Goal: Task Accomplishment & Management: Use online tool/utility

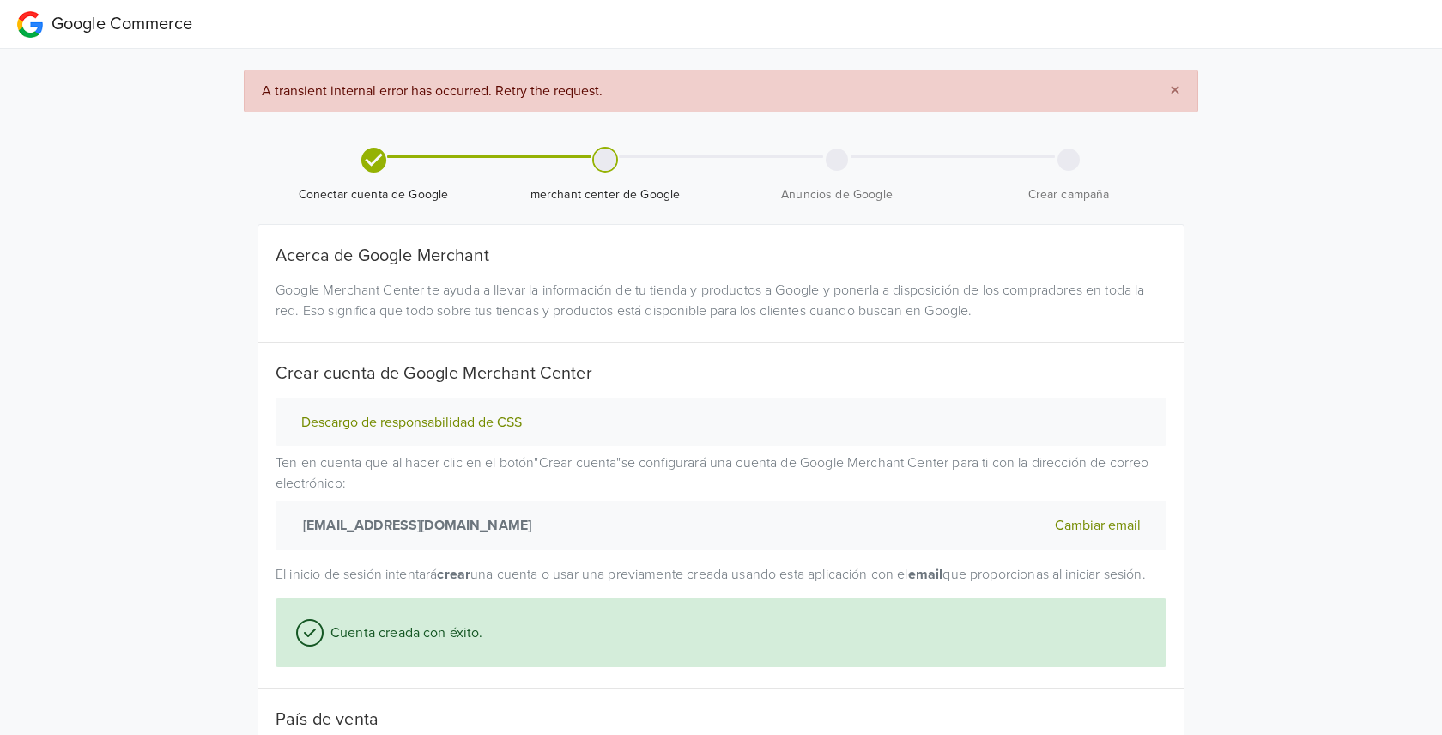
select select "cl"
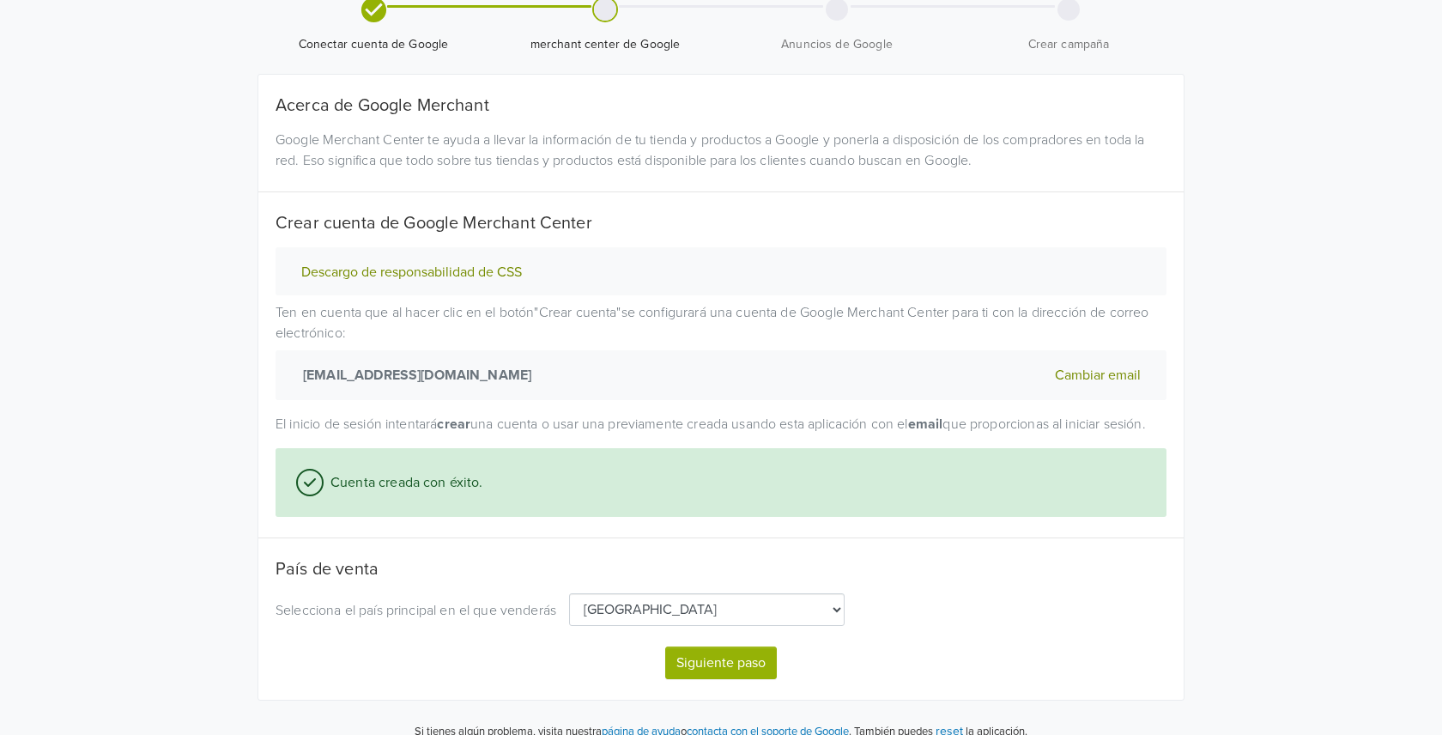
scroll to position [191, 0]
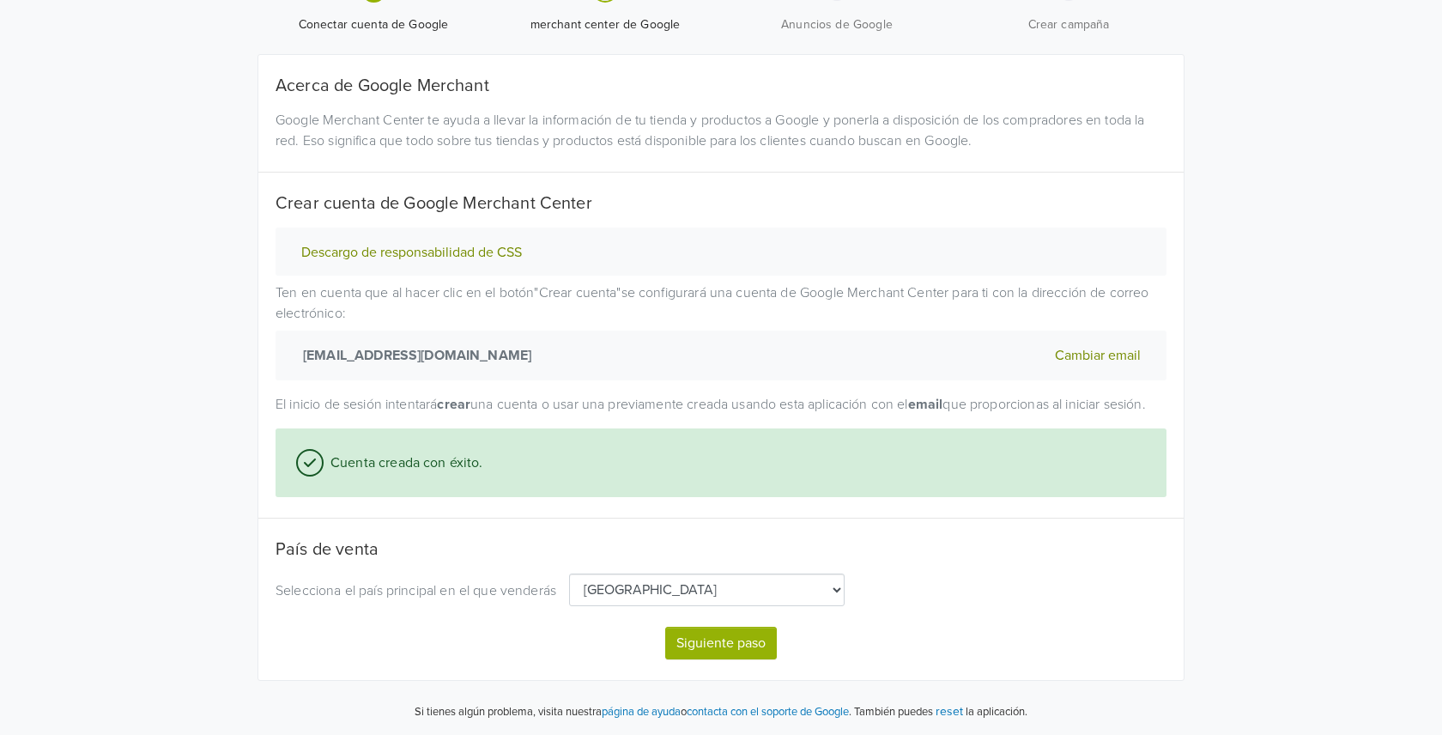
click at [744, 644] on button "Siguiente paso" at bounding box center [721, 643] width 112 height 33
select select "cl"
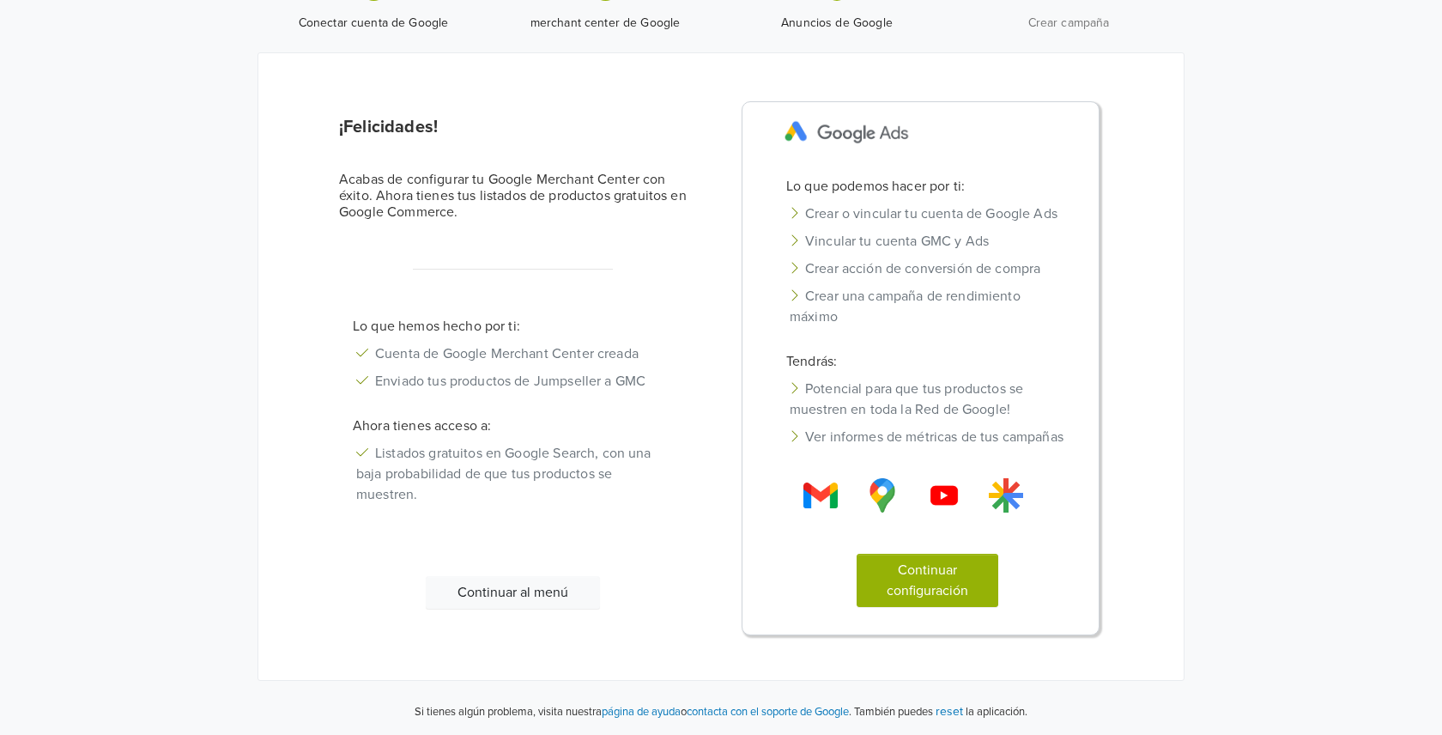
scroll to position [111, 0]
drag, startPoint x: 420, startPoint y: 181, endPoint x: 480, endPoint y: 182, distance: 60.1
click at [480, 182] on h6 "Acabas de configurar tu Google Merchant Center con éxito. Ahora tienes tus list…" at bounding box center [513, 197] width 349 height 50
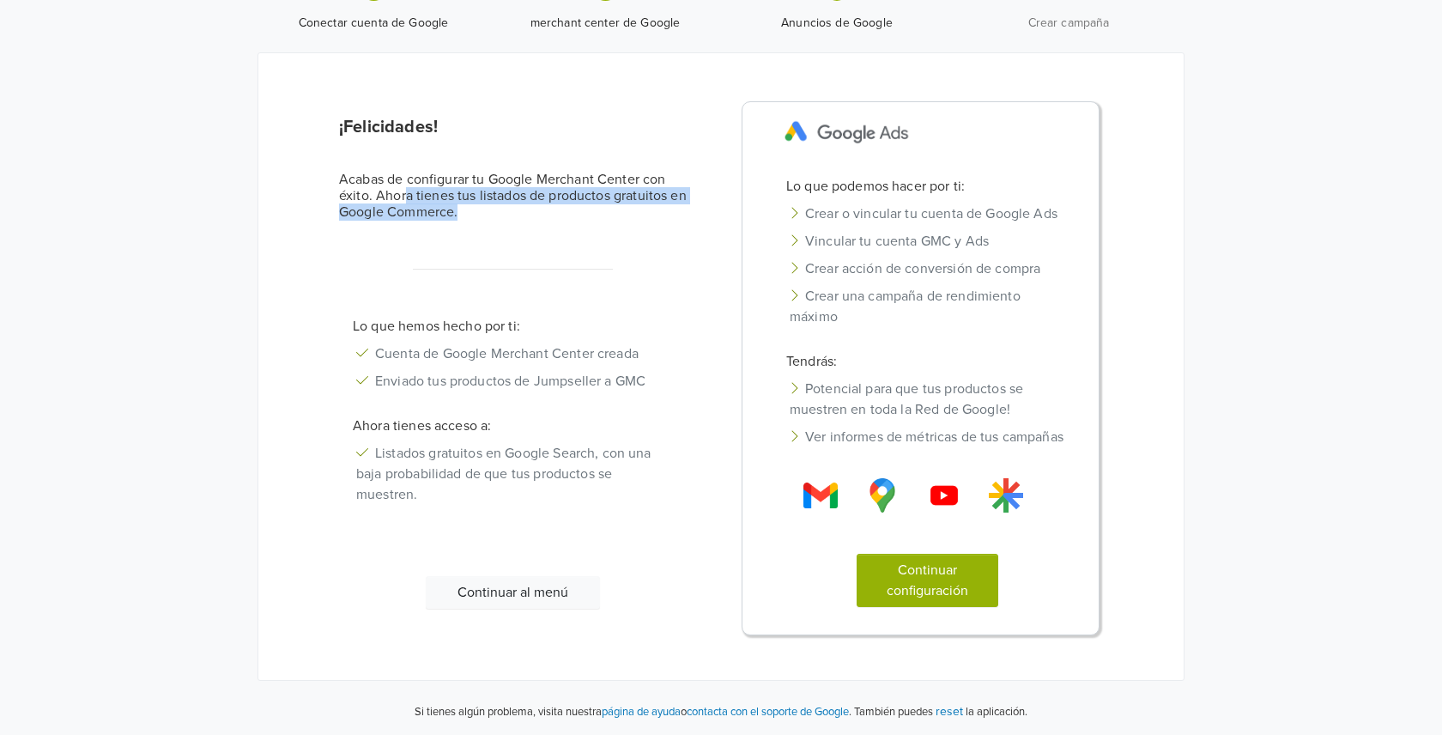
drag, startPoint x: 479, startPoint y: 193, endPoint x: 401, endPoint y: 179, distance: 79.3
click at [402, 179] on h6 "Acabas de configurar tu Google Merchant Center con éxito. Ahora tienes tus list…" at bounding box center [513, 197] width 349 height 50
click at [401, 179] on h6 "Acabas de configurar tu Google Merchant Center con éxito. Ahora tienes tus list…" at bounding box center [513, 197] width 349 height 50
drag, startPoint x: 456, startPoint y: 340, endPoint x: 602, endPoint y: 360, distance: 147.3
click at [602, 360] on ul "Cuenta de Google Merchant Center creada Enviado tus productos de Jumpseller a G…" at bounding box center [513, 367] width 349 height 55
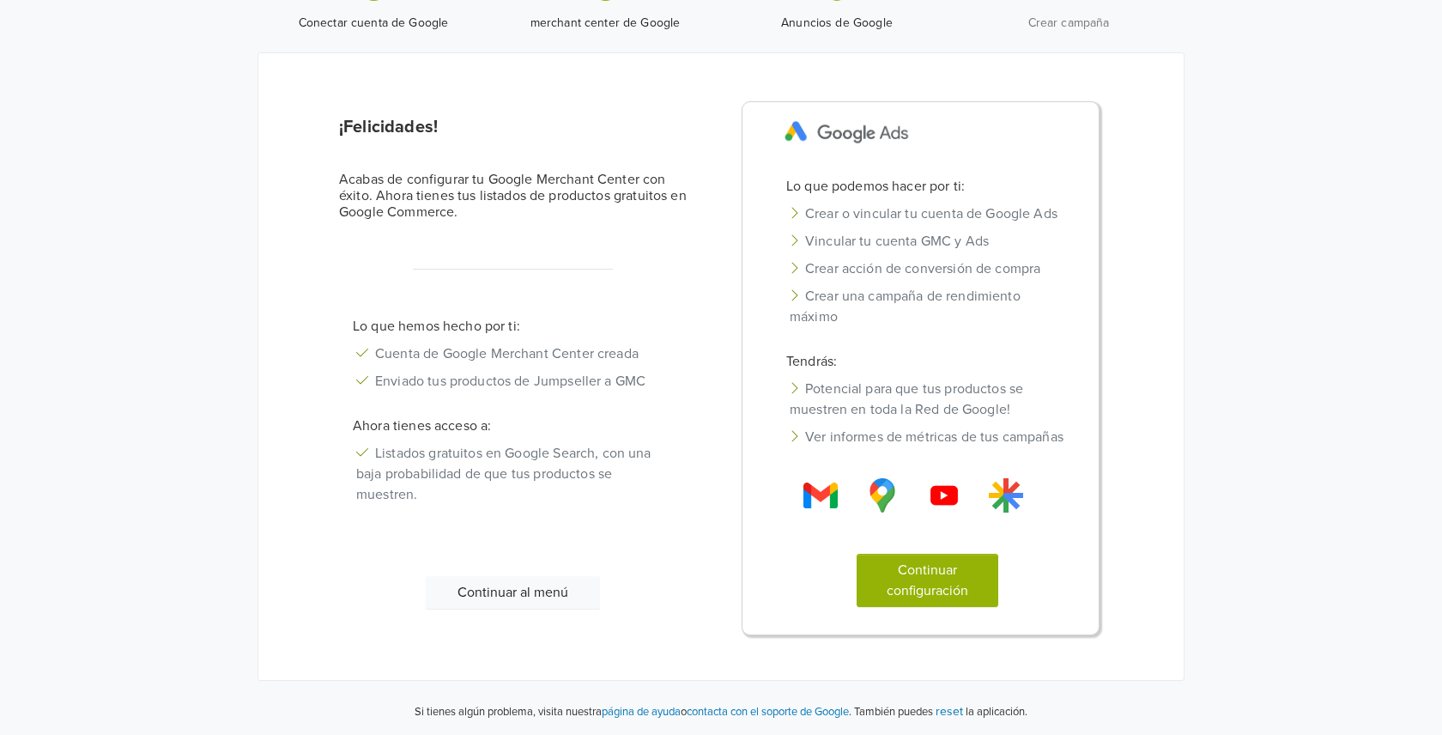
drag, startPoint x: 602, startPoint y: 360, endPoint x: 509, endPoint y: 368, distance: 93.1
click at [602, 367] on li "Enviado tus productos de Jumpseller a GMC" at bounding box center [513, 380] width 349 height 27
drag, startPoint x: 491, startPoint y: 370, endPoint x: 679, endPoint y: 379, distance: 188.2
click at [679, 379] on li "Enviado tus productos de Jumpseller a GMC" at bounding box center [513, 380] width 349 height 27
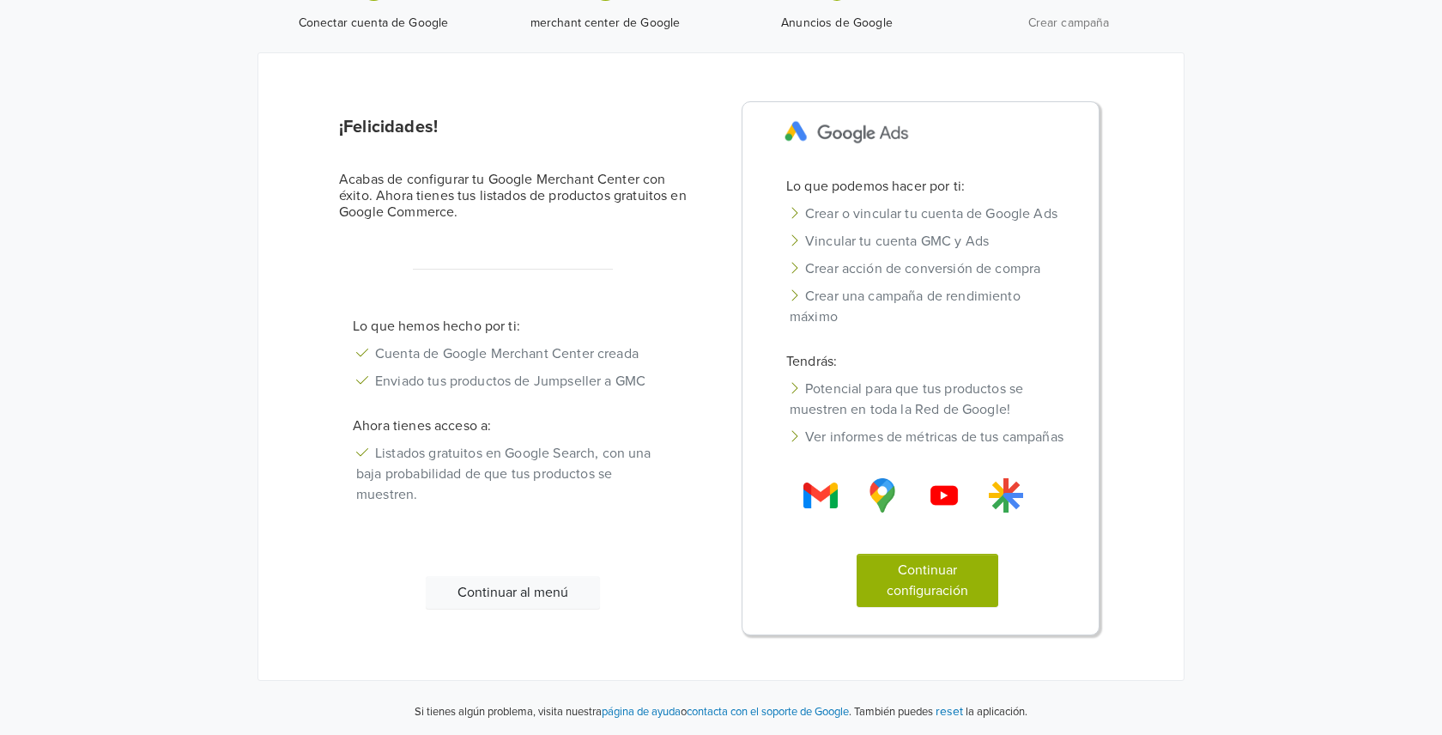
drag, startPoint x: 428, startPoint y: 443, endPoint x: 592, endPoint y: 561, distance: 203.0
click at [619, 452] on li "Listados gratuitos en Google Search, con una baja probabilidad de que tus produ…" at bounding box center [513, 474] width 349 height 69
click at [578, 579] on button "Continuar al menú" at bounding box center [513, 592] width 174 height 33
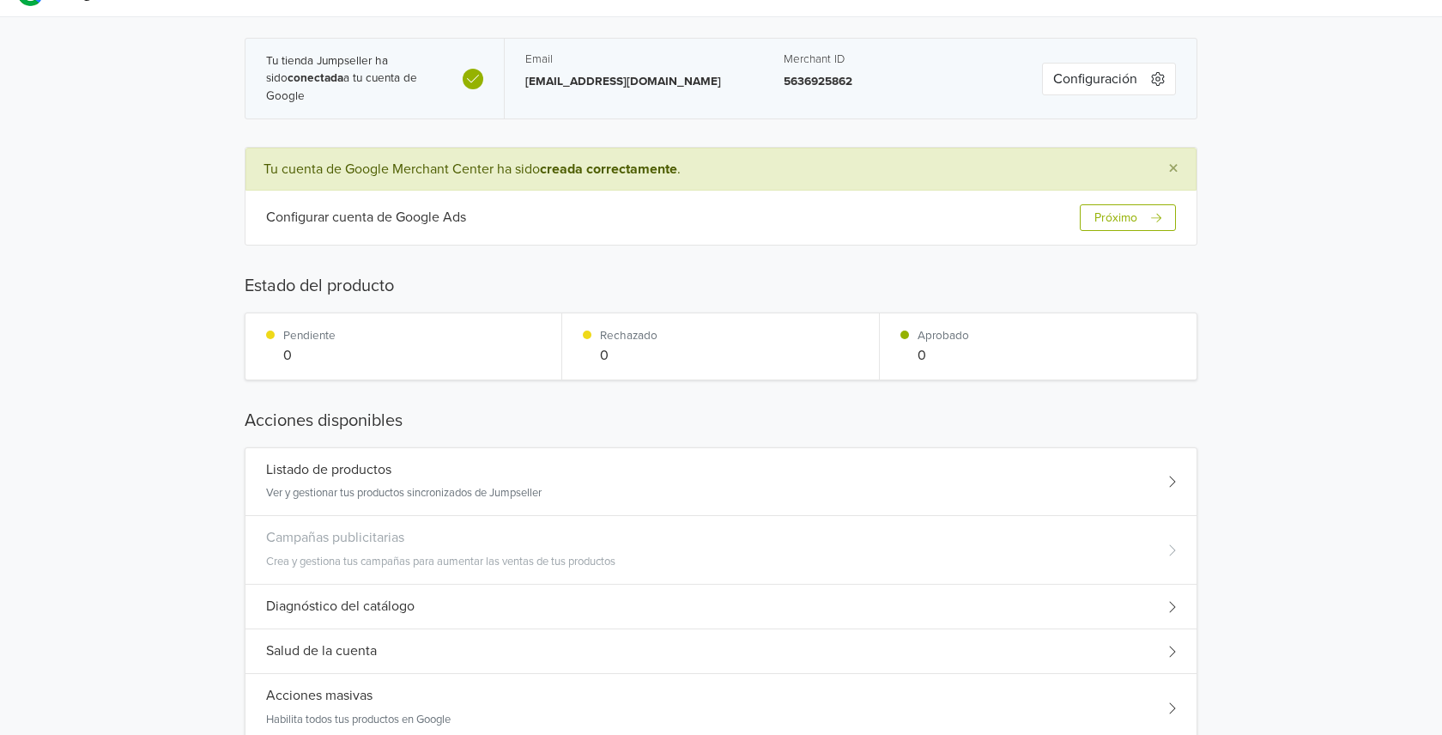
scroll to position [26, 0]
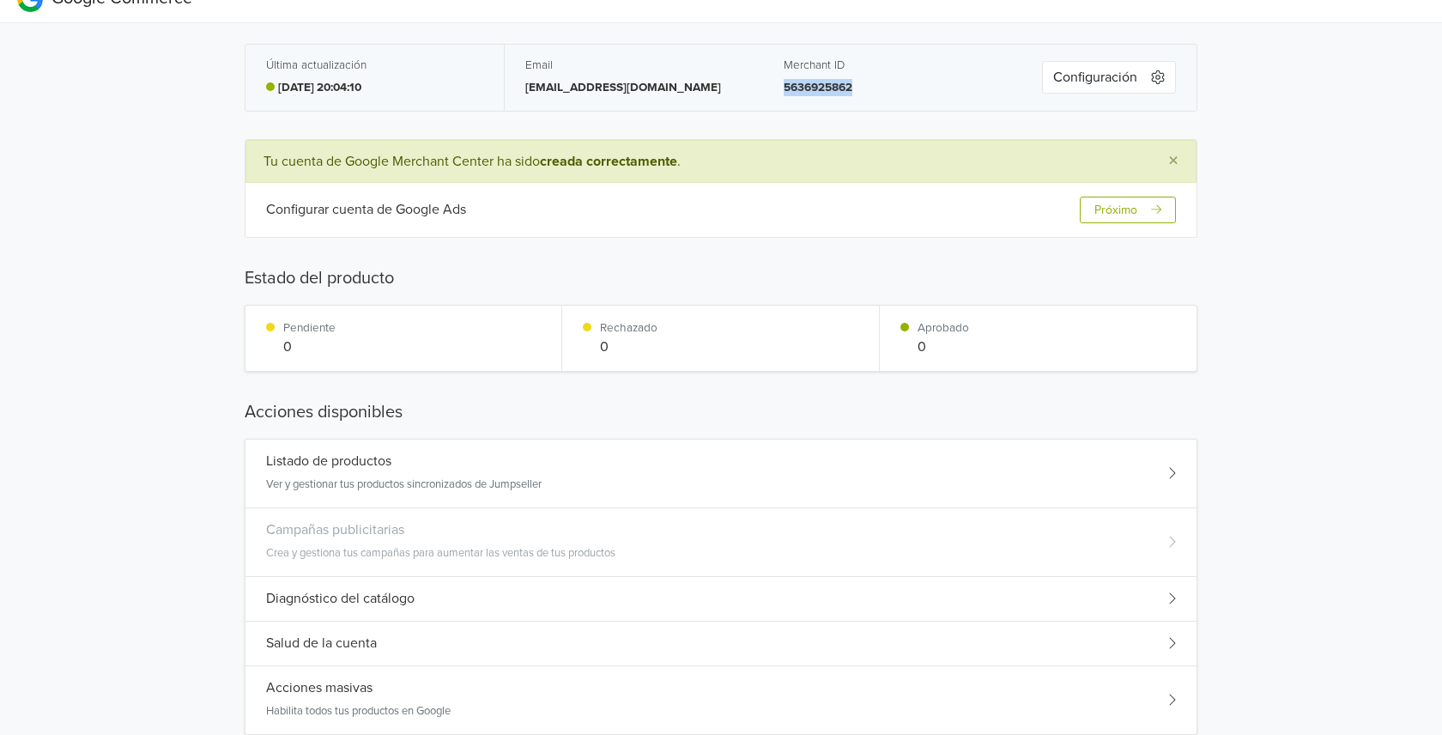
drag, startPoint x: 874, startPoint y: 85, endPoint x: 776, endPoint y: 88, distance: 97.9
click at [776, 88] on div "Merchant ID 5636925862" at bounding box center [892, 78] width 258 height 66
copy p "5636925862"
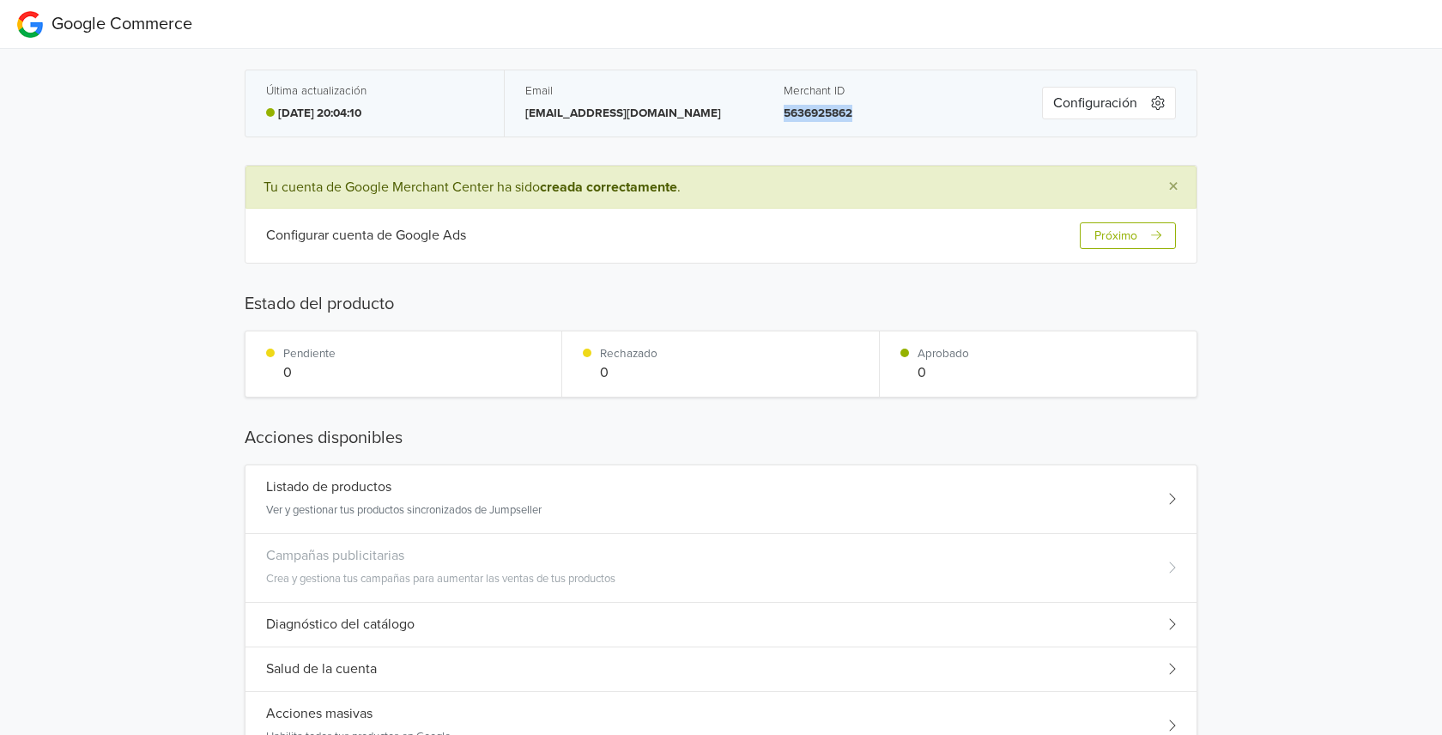
scroll to position [4, 0]
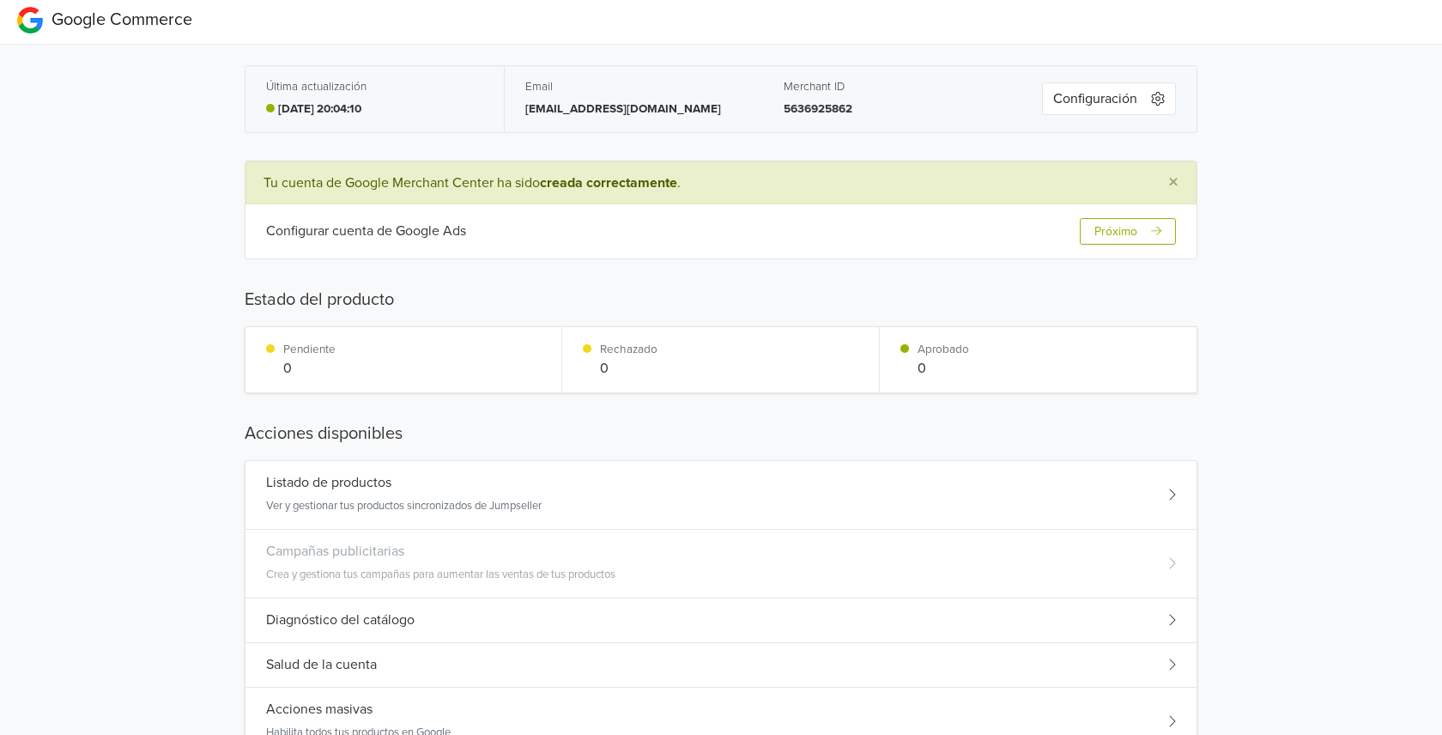
click at [1226, 293] on div "Google Commerce Última actualización [DATE] 20:04:10 Email [EMAIL_ADDRESS][DOMA…" at bounding box center [721, 477] width 1442 height 962
click at [1119, 95] on button "Configuración" at bounding box center [1109, 98] width 134 height 33
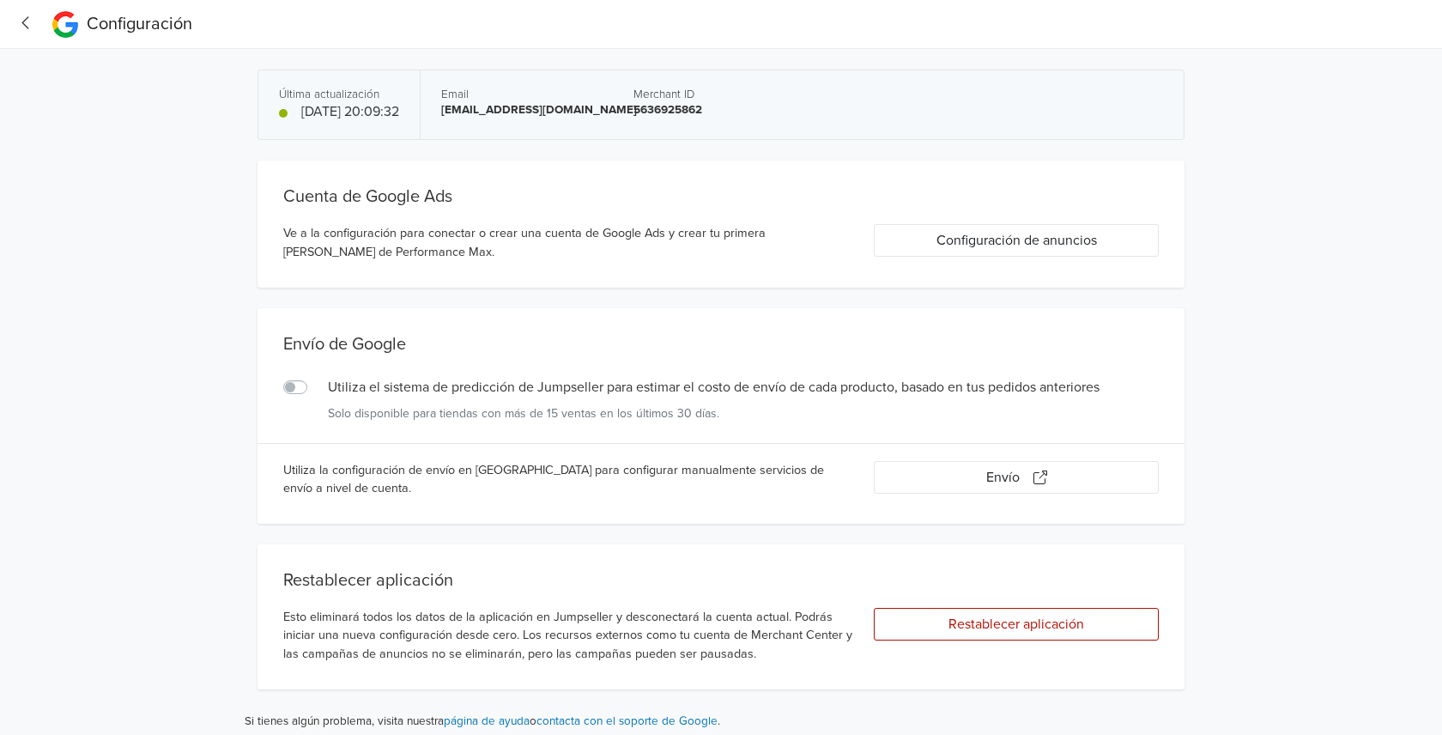
click at [28, 21] on icon "button" at bounding box center [26, 23] width 23 height 18
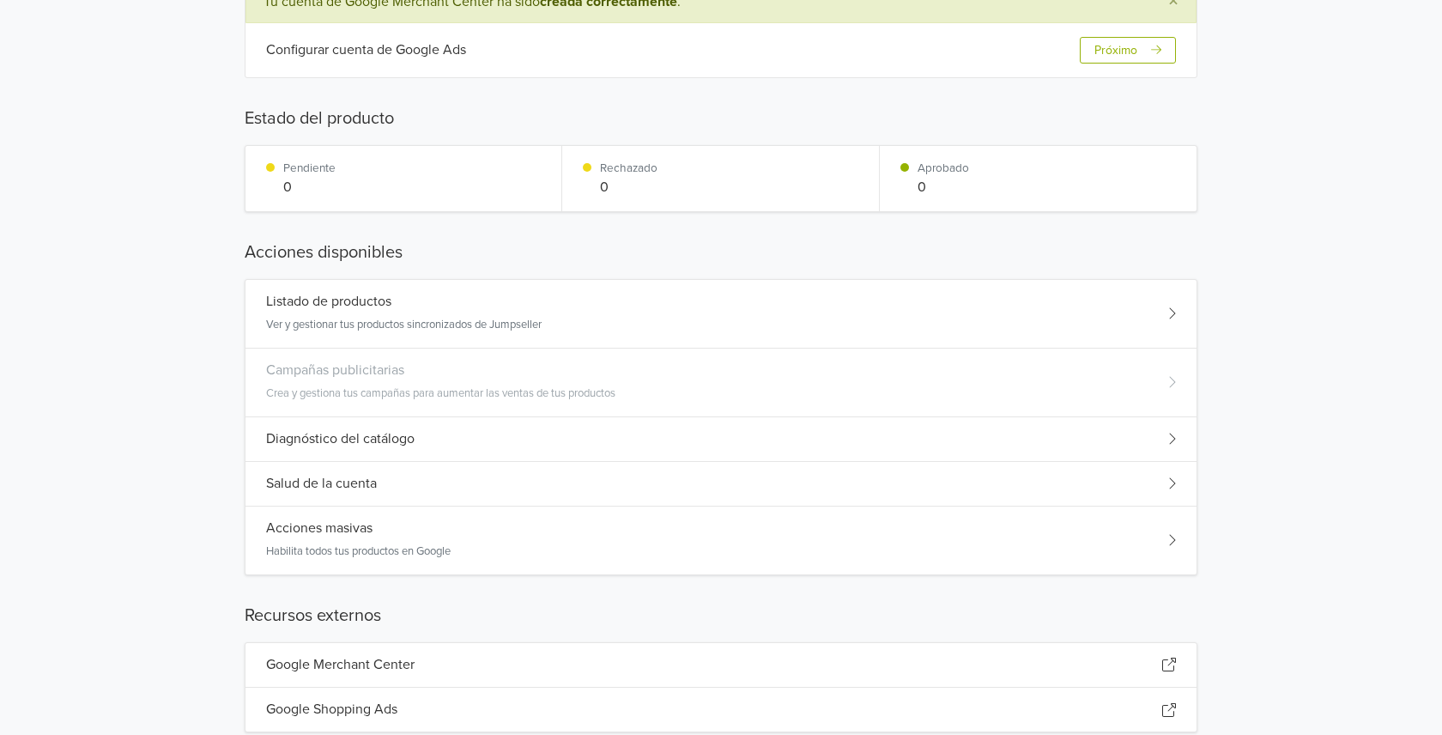
scroll to position [227, 0]
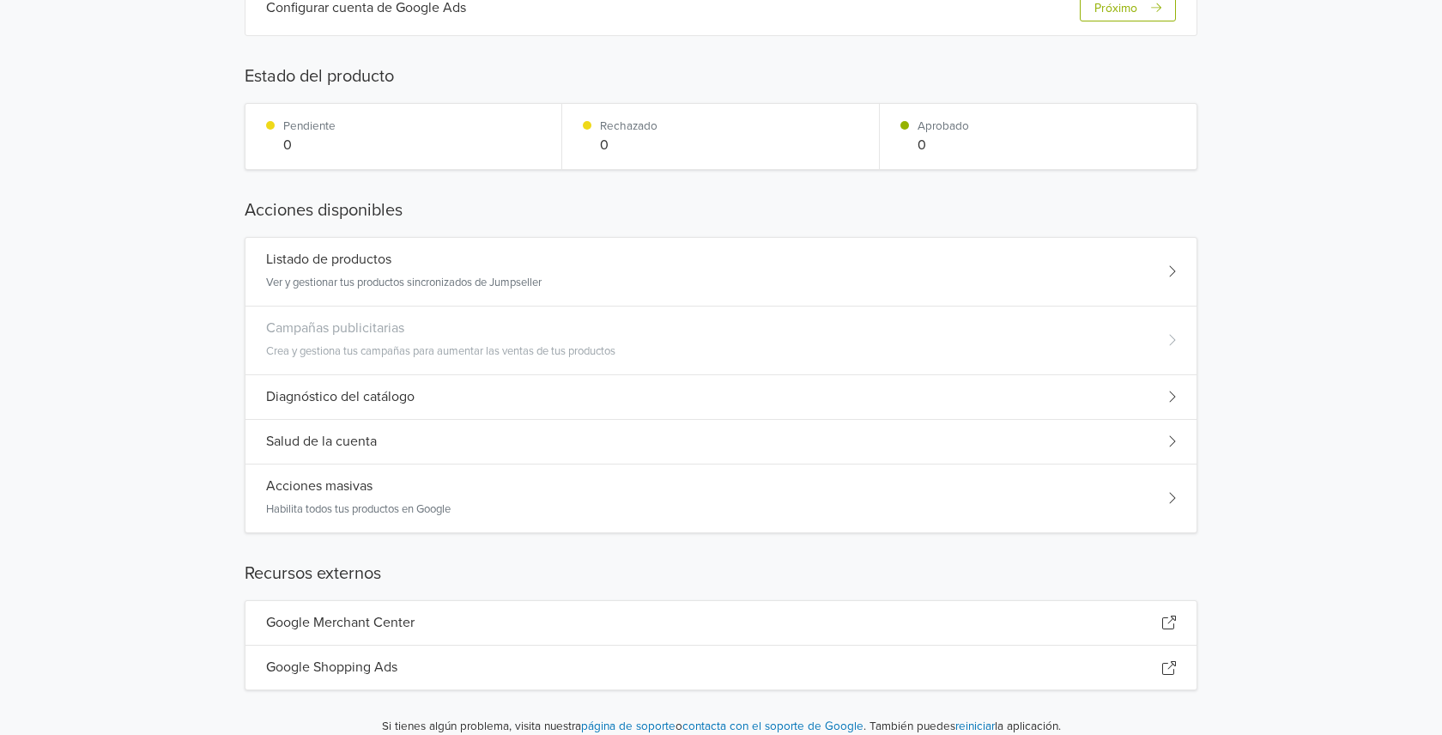
click at [658, 499] on div "Acciones masivas Habilita todos tus productos en Google" at bounding box center [721, 498] width 951 height 68
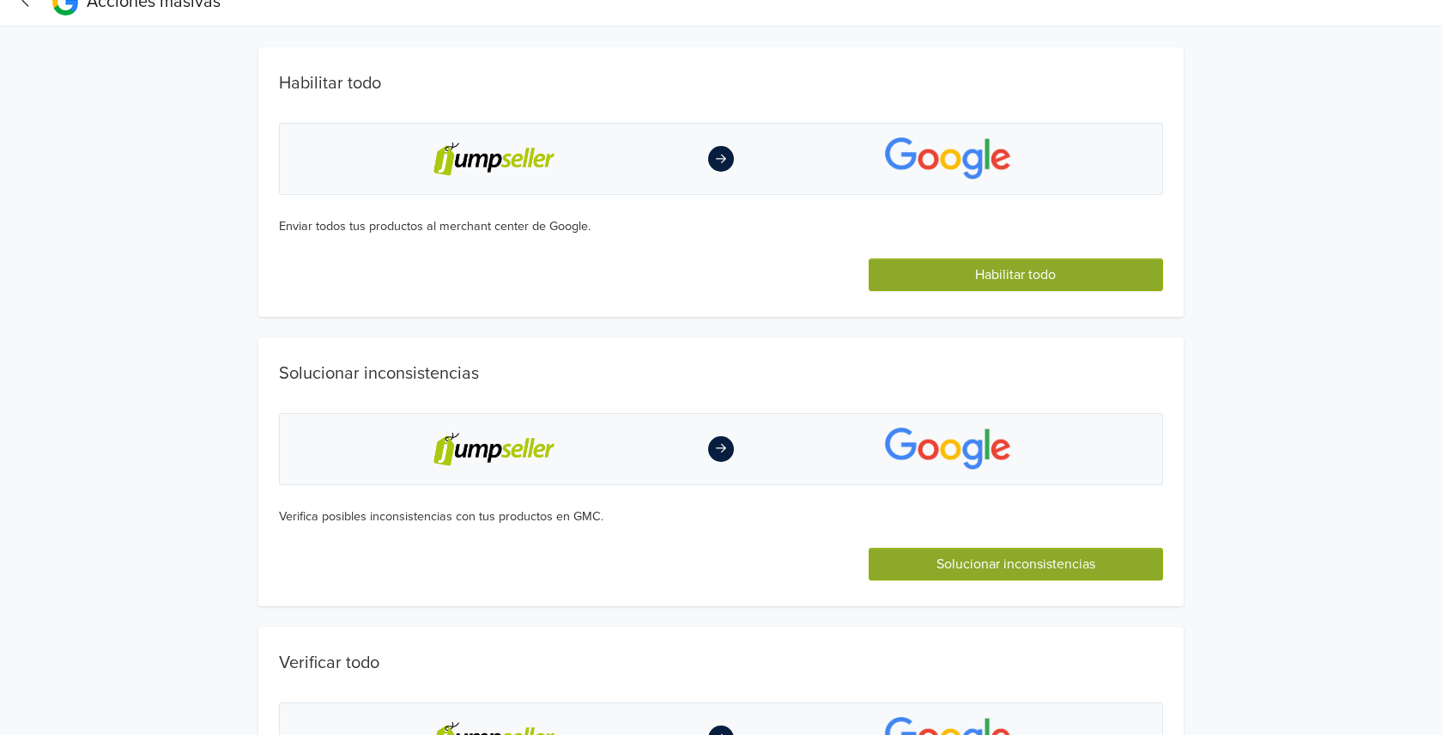
scroll to position [0, 0]
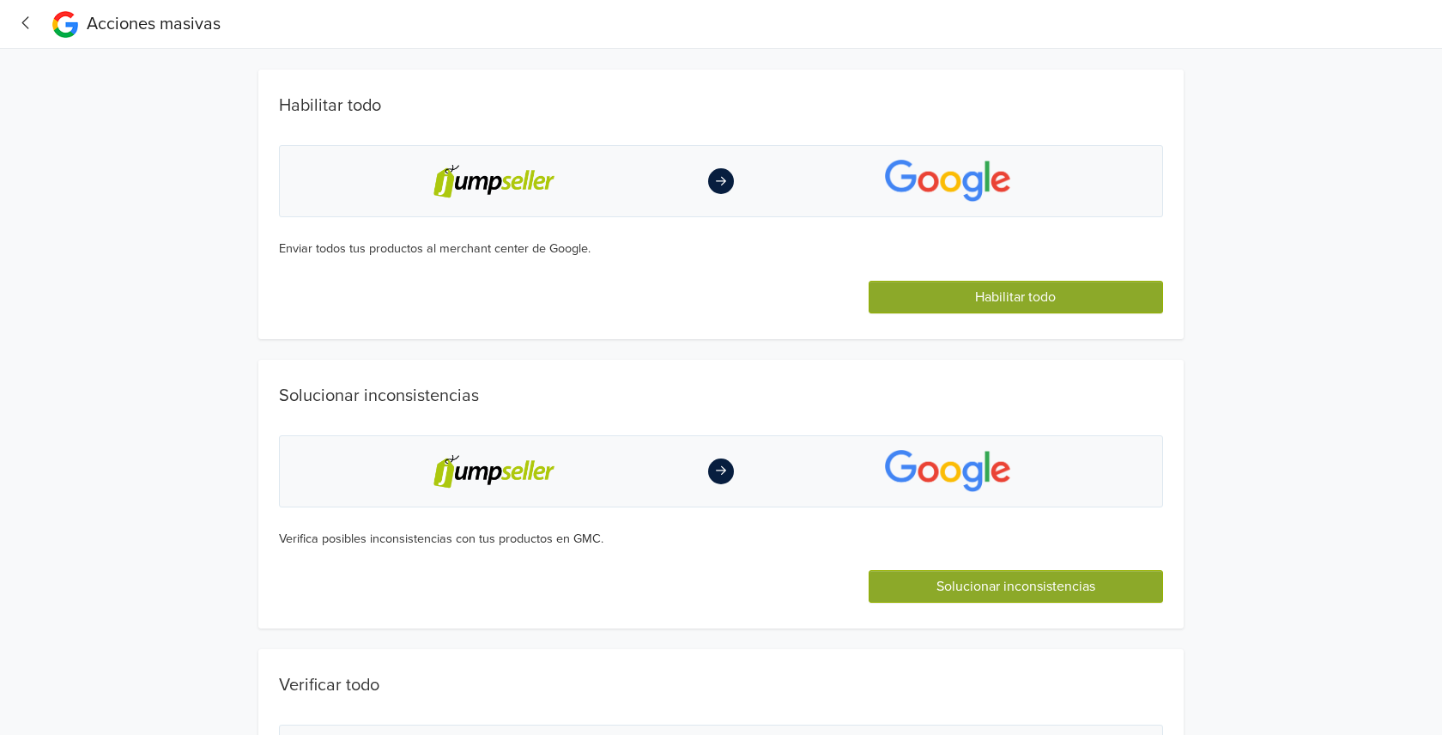
click at [31, 21] on icon "button" at bounding box center [26, 23] width 23 height 18
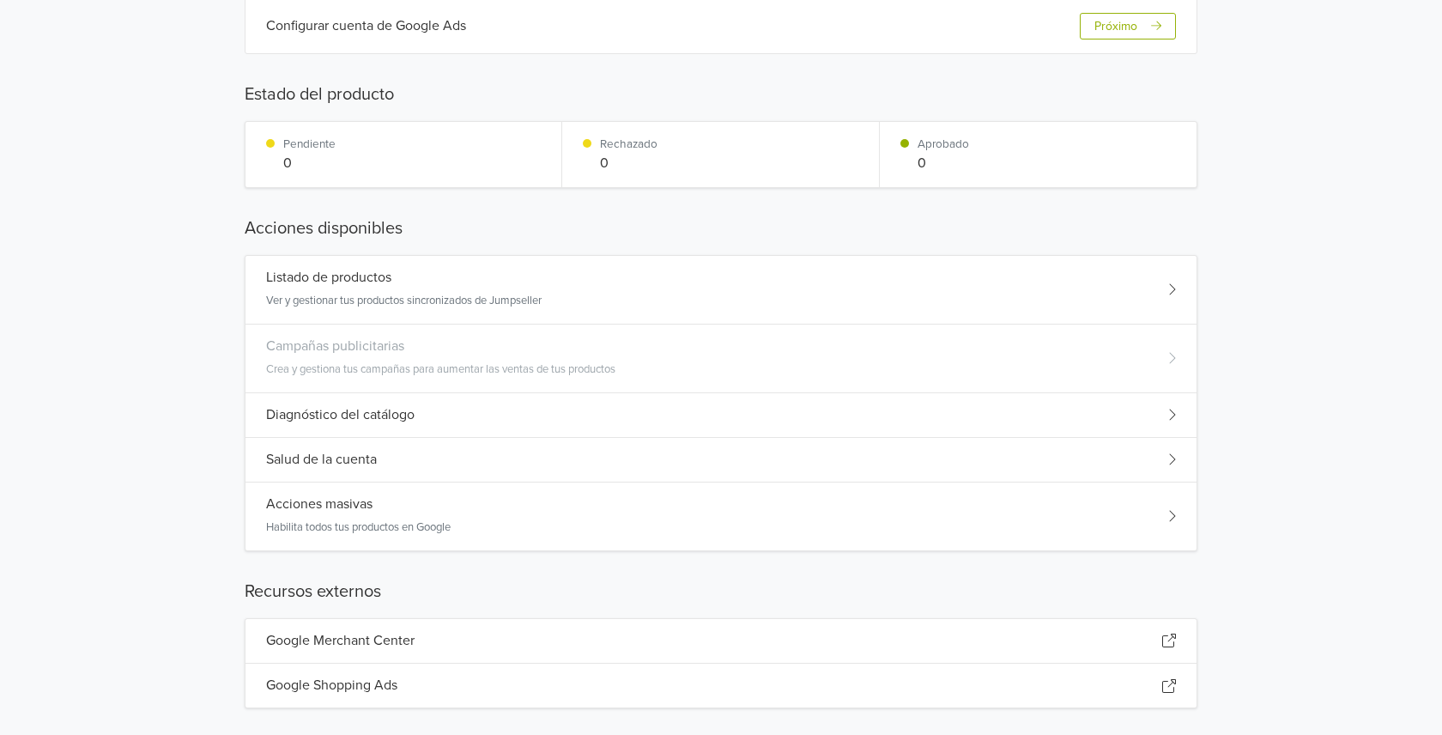
scroll to position [227, 0]
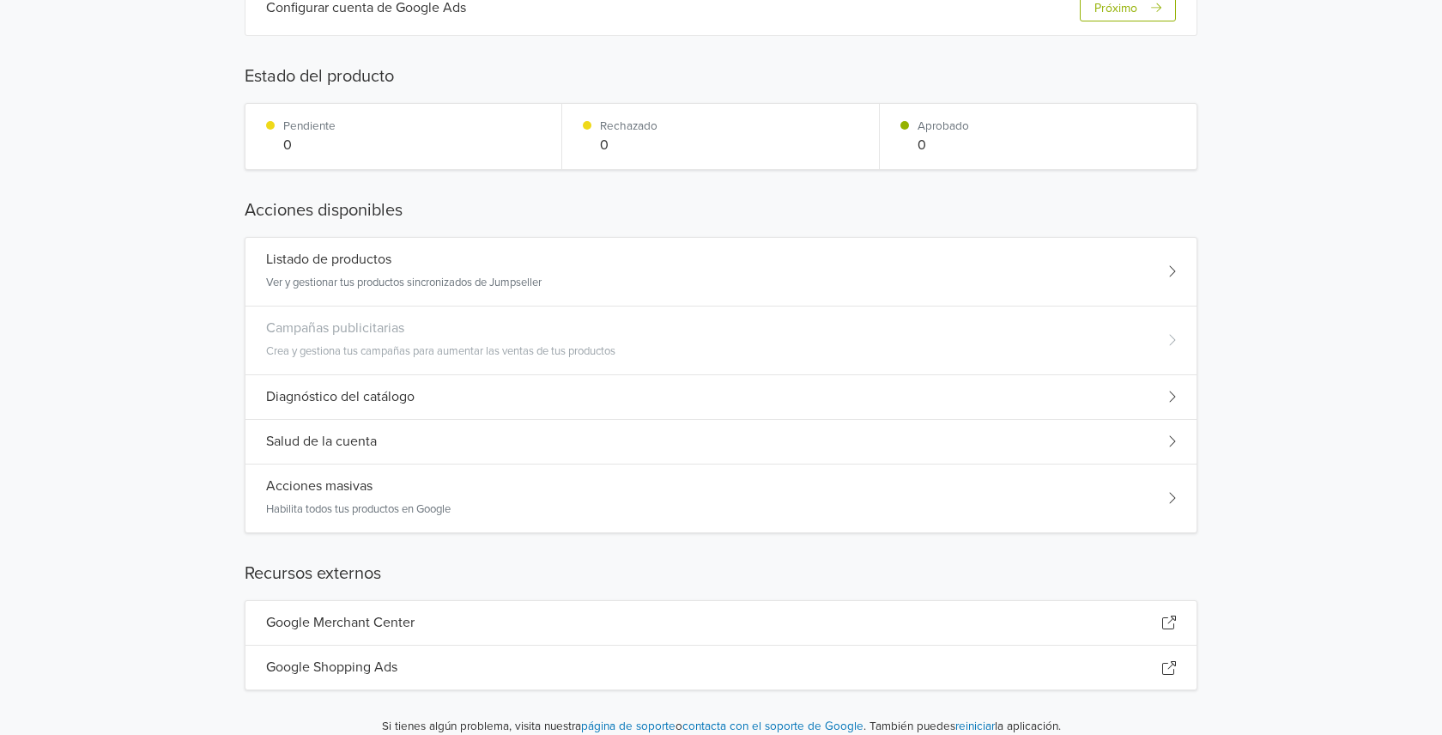
click at [485, 609] on div "Google Merchant Center" at bounding box center [721, 623] width 951 height 45
